Goal: Information Seeking & Learning: Learn about a topic

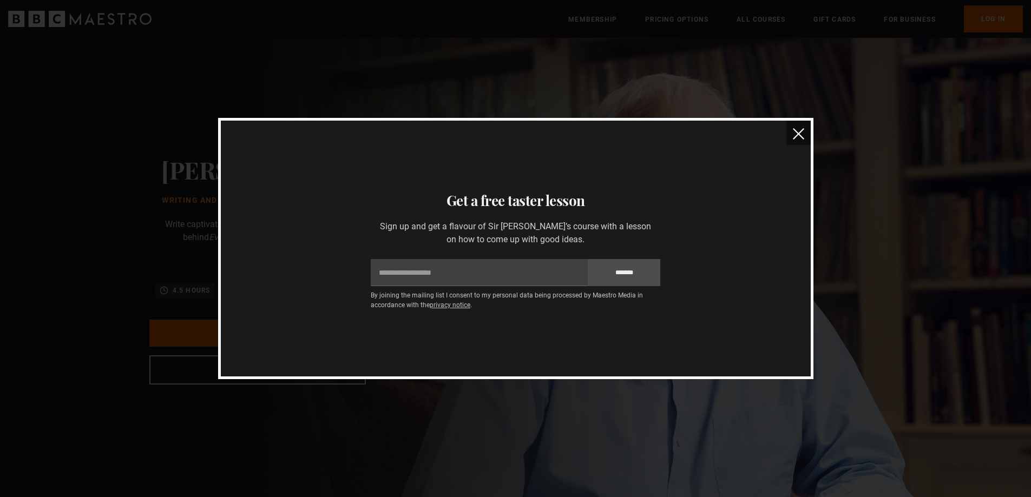
scroll to position [0, 142]
click at [800, 133] on img "close" at bounding box center [798, 133] width 11 height 11
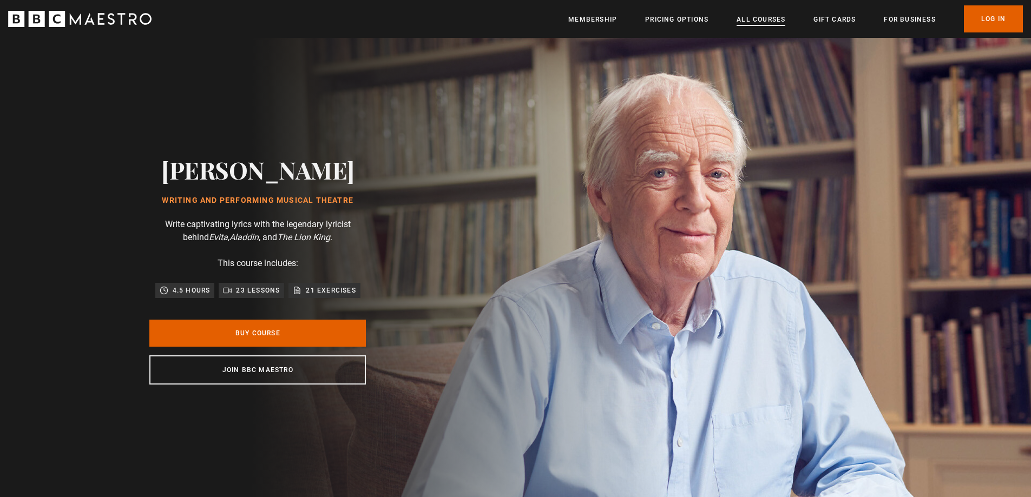
click at [759, 19] on link "All Courses" at bounding box center [760, 19] width 49 height 11
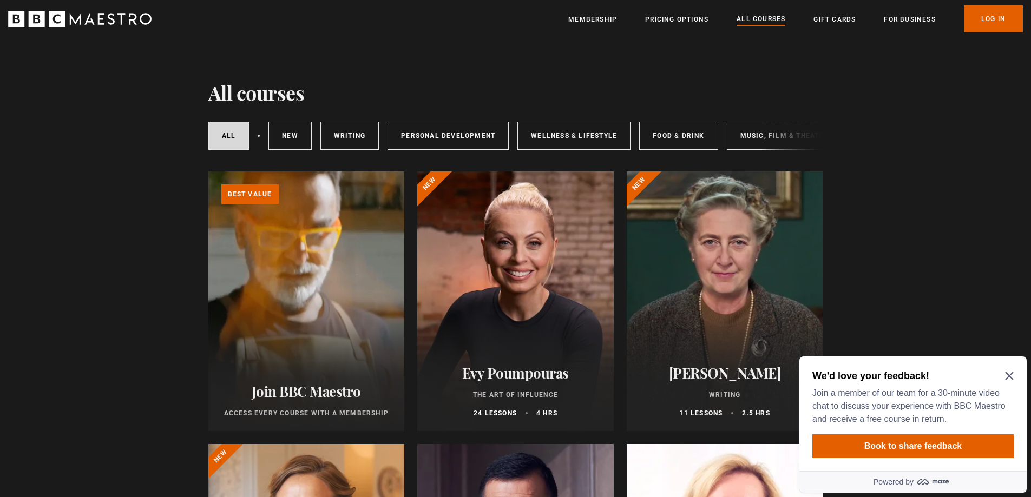
click at [766, 135] on div "All courses New courses Writing Personal Development Wellness & Lifestyle Food …" at bounding box center [515, 135] width 615 height 37
click at [1008, 371] on h2 "We'd love your feedback!" at bounding box center [910, 376] width 197 height 13
click at [1011, 377] on icon "Close Maze Prompt" at bounding box center [1009, 376] width 8 height 8
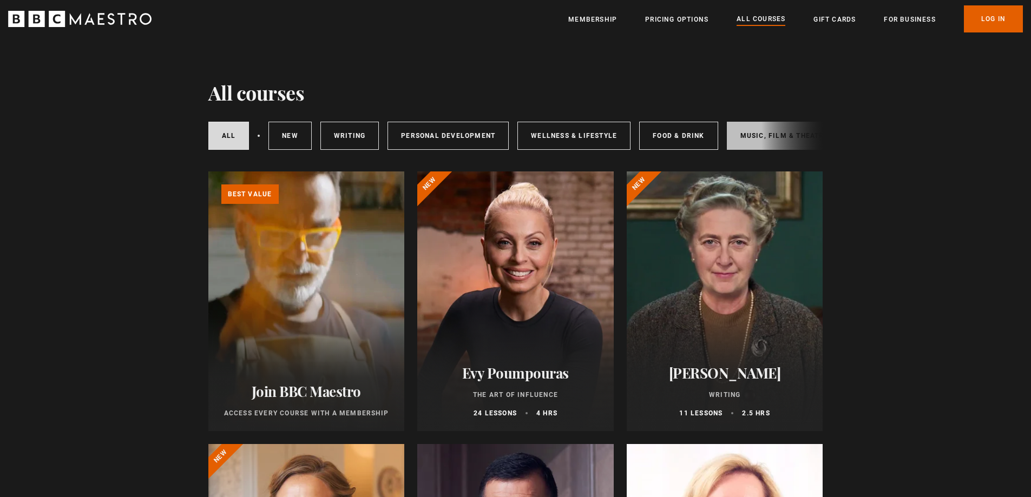
click at [752, 135] on link "Music, Film & Theatre" at bounding box center [784, 136] width 115 height 28
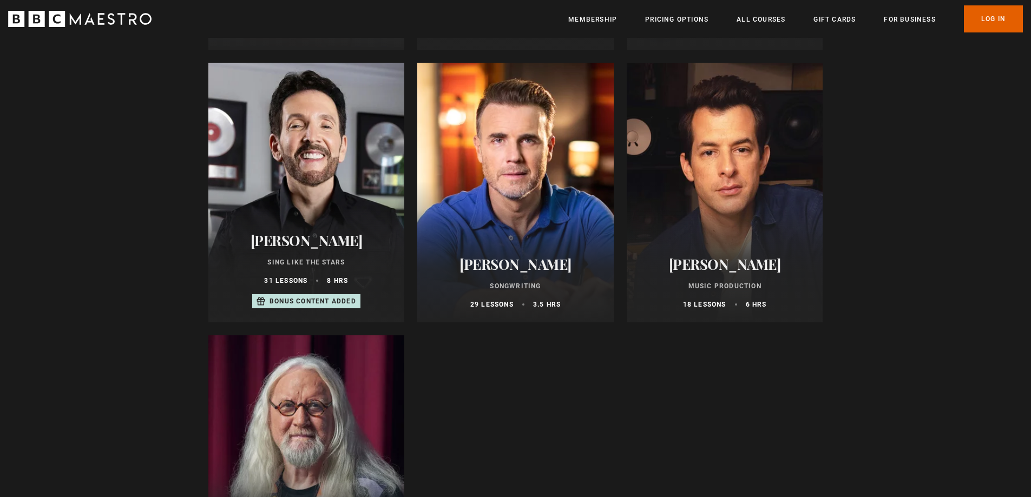
scroll to position [649, 0]
